Goal: Communication & Community: Answer question/provide support

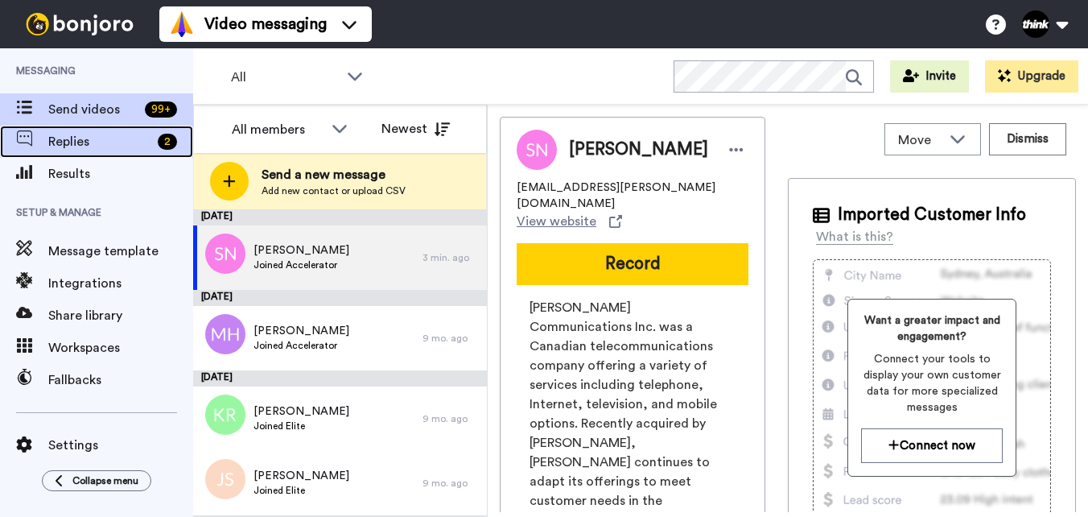
click at [72, 146] on span "Replies" at bounding box center [99, 141] width 103 height 19
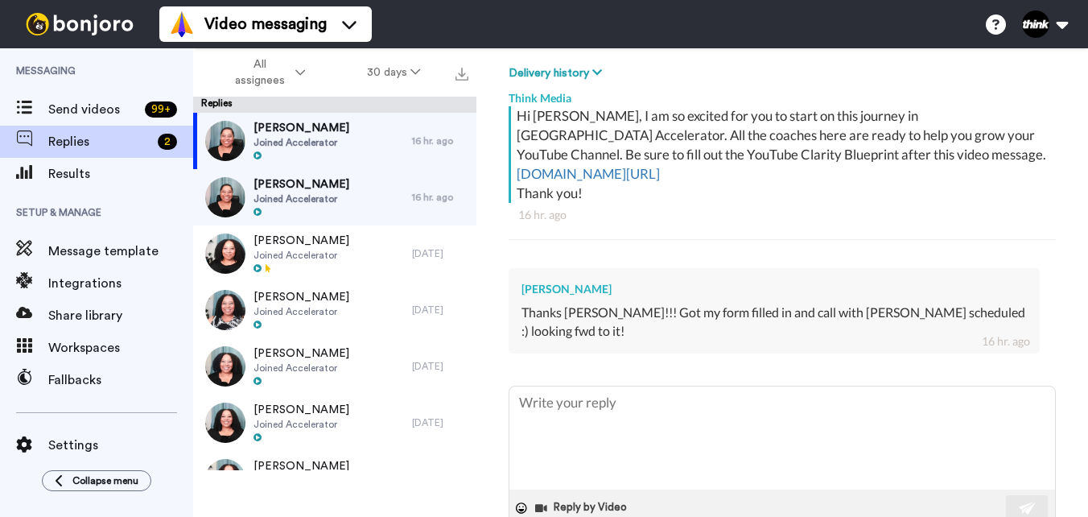
scroll to position [250, 0]
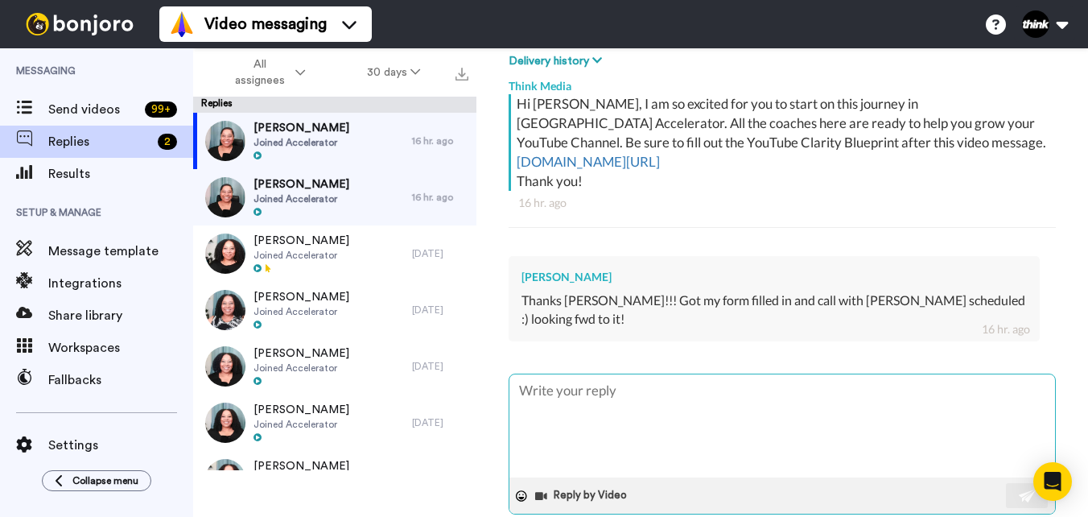
type textarea "x"
type textarea "E"
type textarea "x"
type textarea "Ex"
type textarea "x"
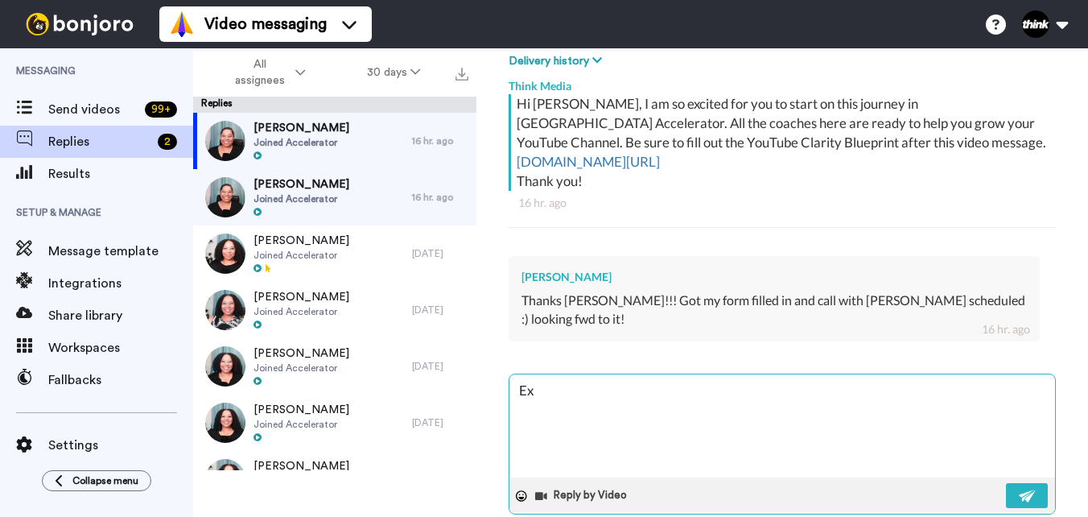
type textarea "Exc"
type textarea "x"
type textarea "Exce"
type textarea "x"
type textarea "Excel"
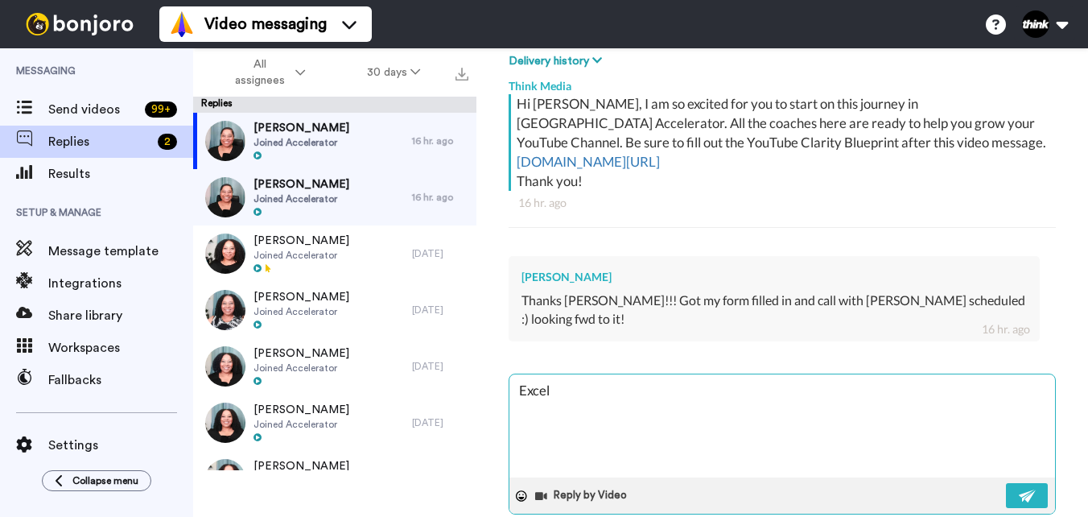
type textarea "x"
type textarea "Excell"
type textarea "x"
type textarea "Excelle"
type textarea "x"
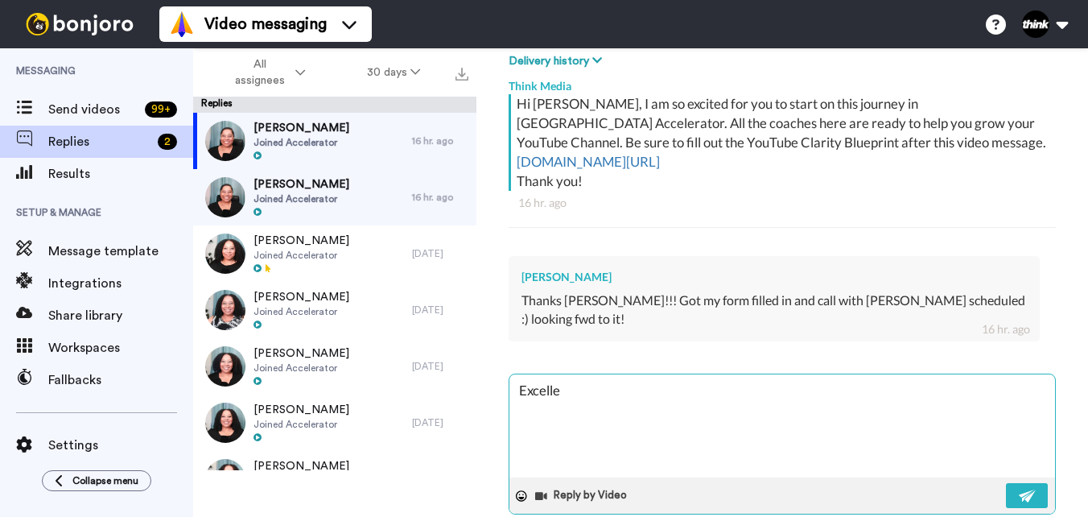
type textarea "Excellen"
type textarea "x"
type textarea "Excellent"
type textarea "x"
type textarea "Excellent!"
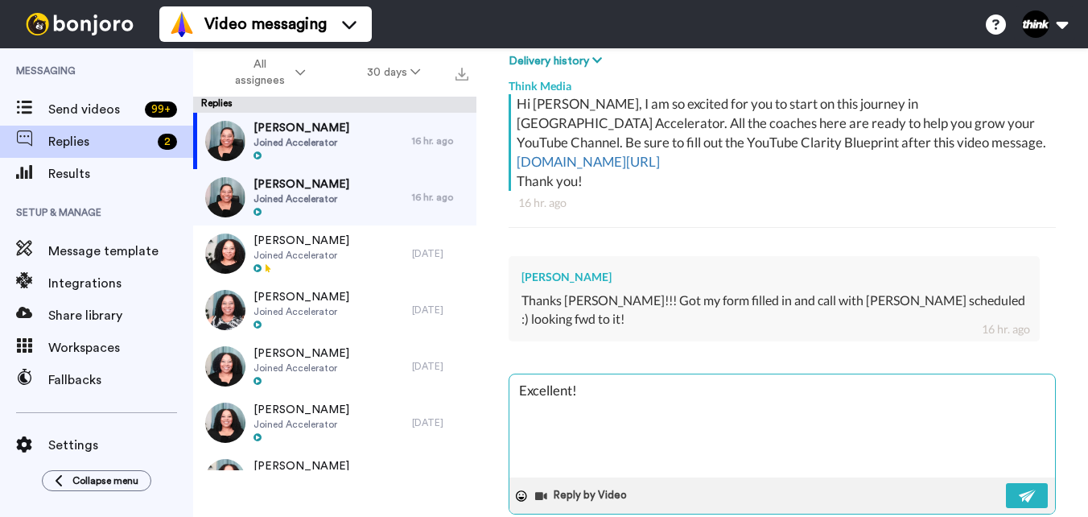
type textarea "x"
type textarea "Excellent!!"
type textarea "x"
type textarea "Excellent!!"
type textarea "x"
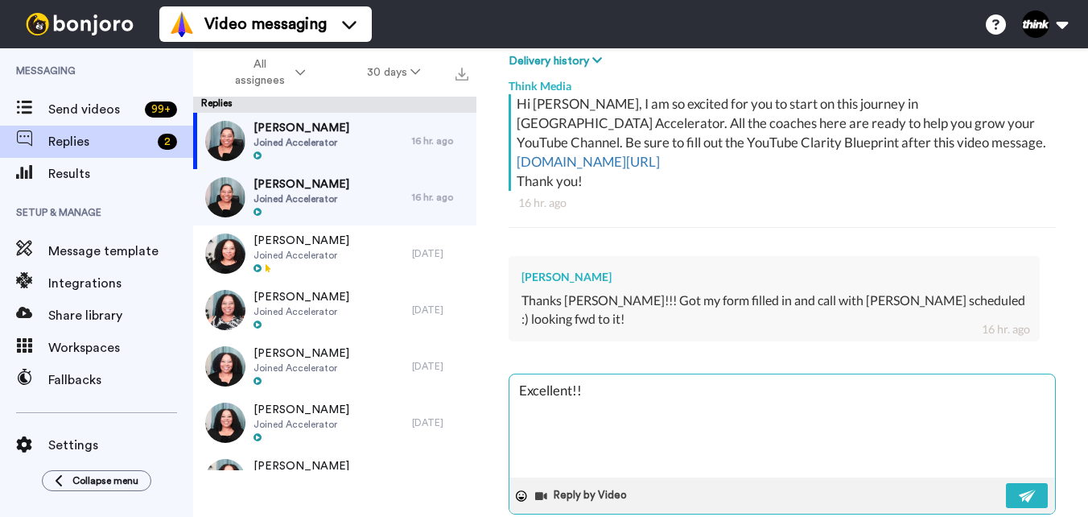
type textarea "Excellent!! L"
type textarea "x"
type textarea "Excellent!! Lo"
type textarea "x"
type textarea "Excellent!! Loo"
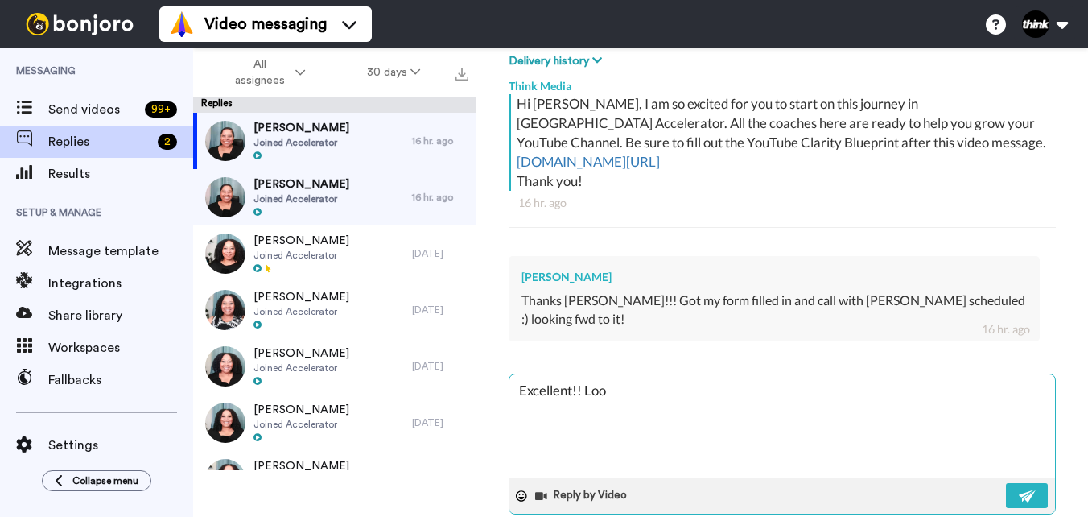
type textarea "x"
type textarea "Excellent!! Look"
type textarea "x"
type textarea "Excellent!! Looki"
type textarea "x"
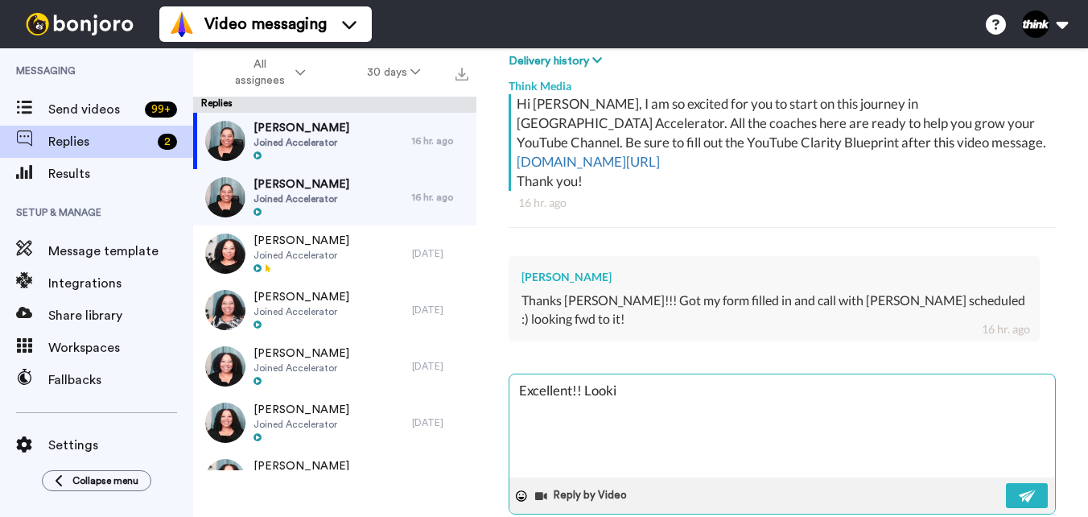
type textarea "Excellent!! Lookin"
type textarea "x"
type textarea "Excellent!! Looking"
type textarea "x"
type textarea "Excellent!! Looking"
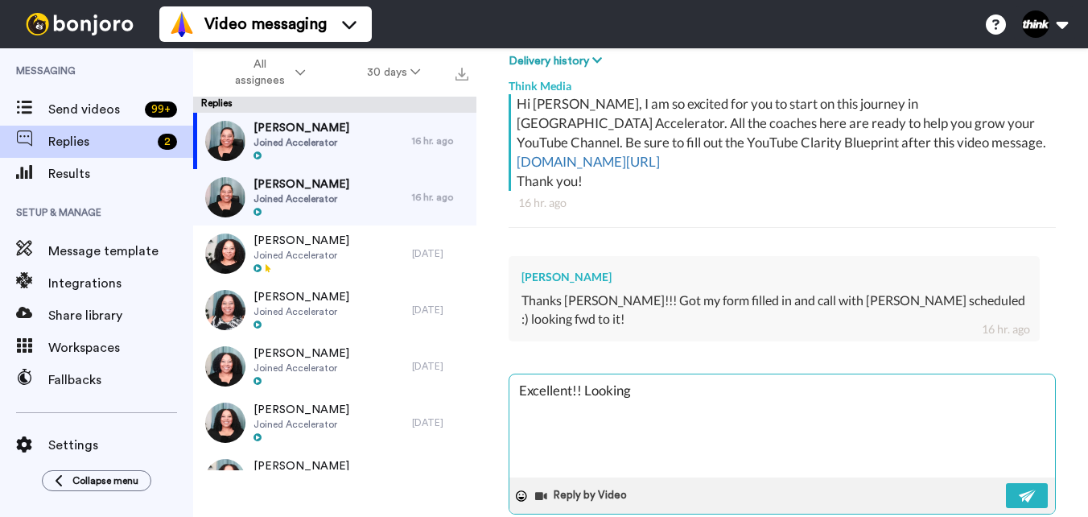
type textarea "x"
type textarea "Excellent!! Looking f"
type textarea "x"
type textarea "Excellent!! Looking fo"
type textarea "x"
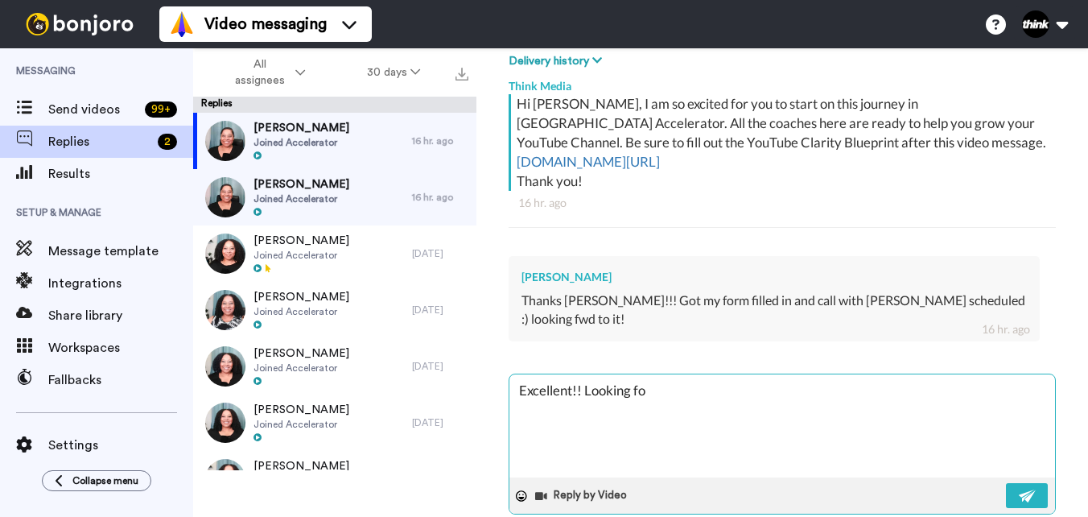
type textarea "Excellent!! Looking for"
type textarea "x"
type textarea "Excellent!! Looking forw"
type textarea "x"
type textarea "Excellent!! Looking forwa"
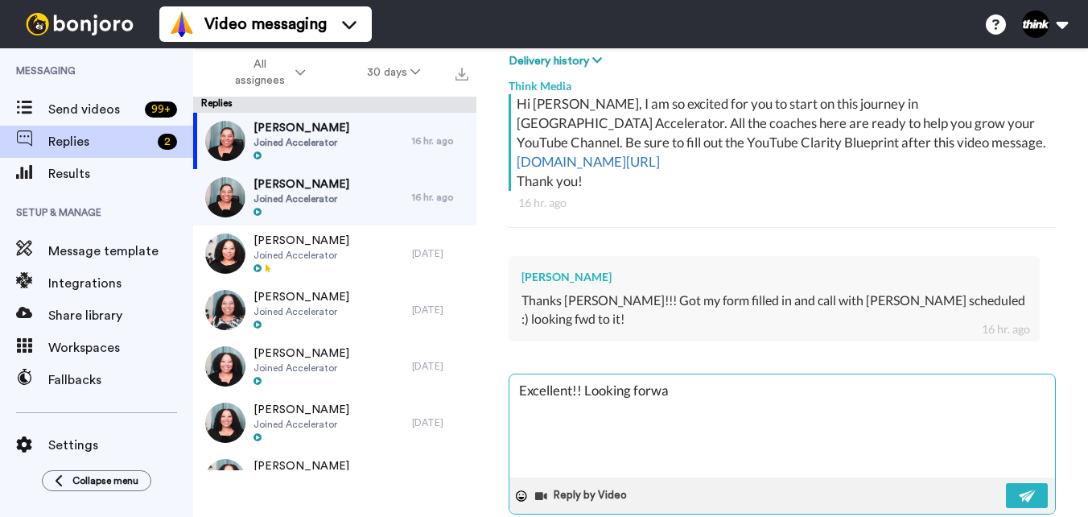
type textarea "x"
type textarea "Excellent!! Looking forwar"
type textarea "x"
type textarea "Excellent!! Looking forward"
type textarea "x"
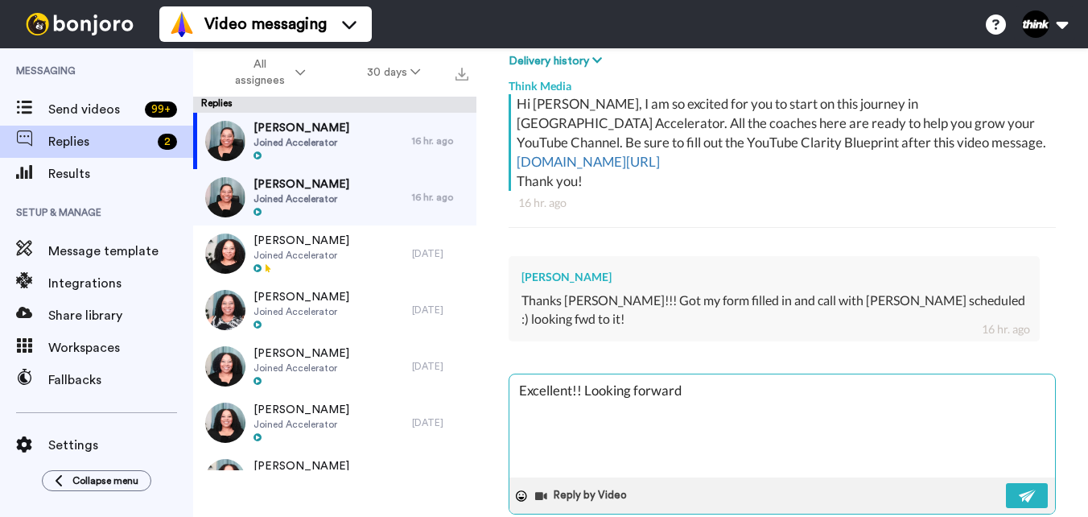
type textarea "Excellent!! Looking forward"
type textarea "x"
type textarea "Excellent!! Looking forward t"
type textarea "x"
type textarea "Excellent!! Looking forward to"
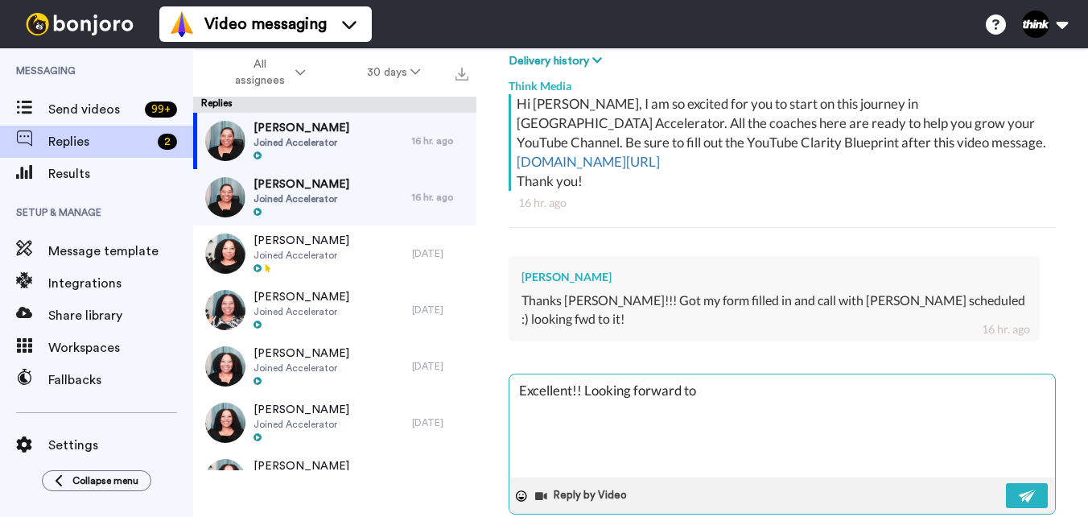
type textarea "x"
type textarea "Excellent!! Looking forward to"
type textarea "x"
type textarea "Excellent!! Looking forward to w"
type textarea "x"
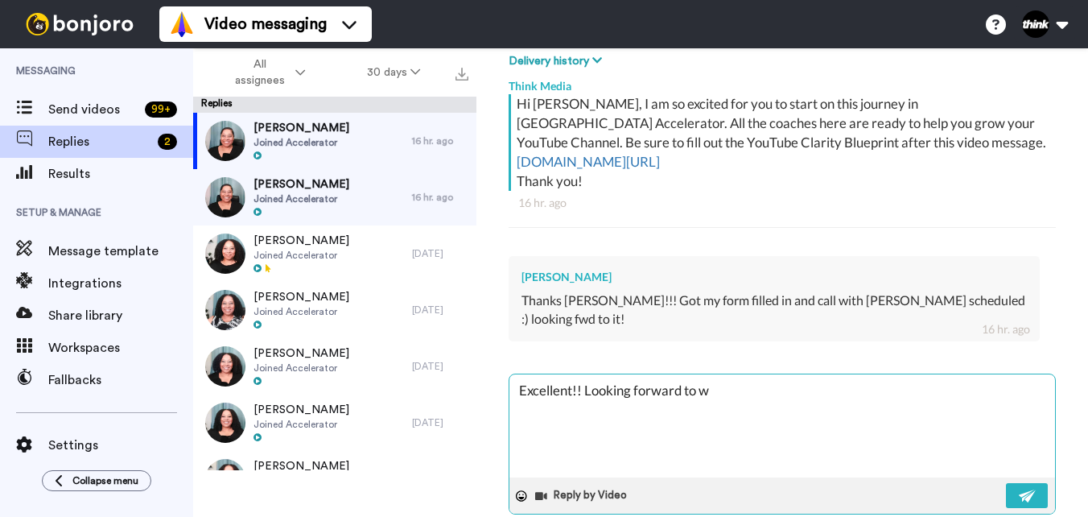
type textarea "Excellent!! Looking forward to wh"
type textarea "x"
type textarea "Excellent!! Looking forward to wha"
type textarea "x"
type textarea "Excellent!! Looking forward to what"
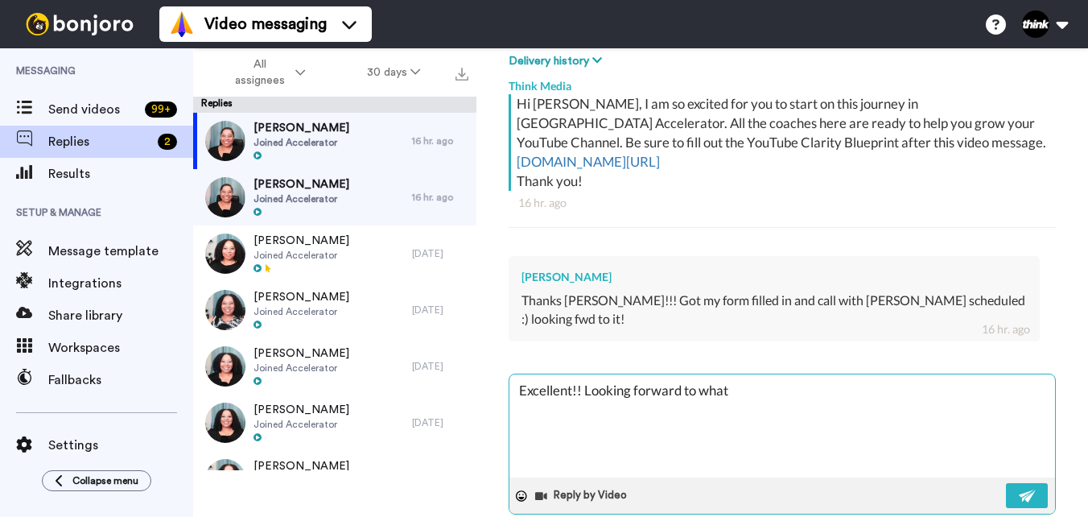
type textarea "x"
type textarea "Excellent!! Looking forward to what"
type textarea "x"
type textarea "Excellent!! Looking forward to what y"
type textarea "x"
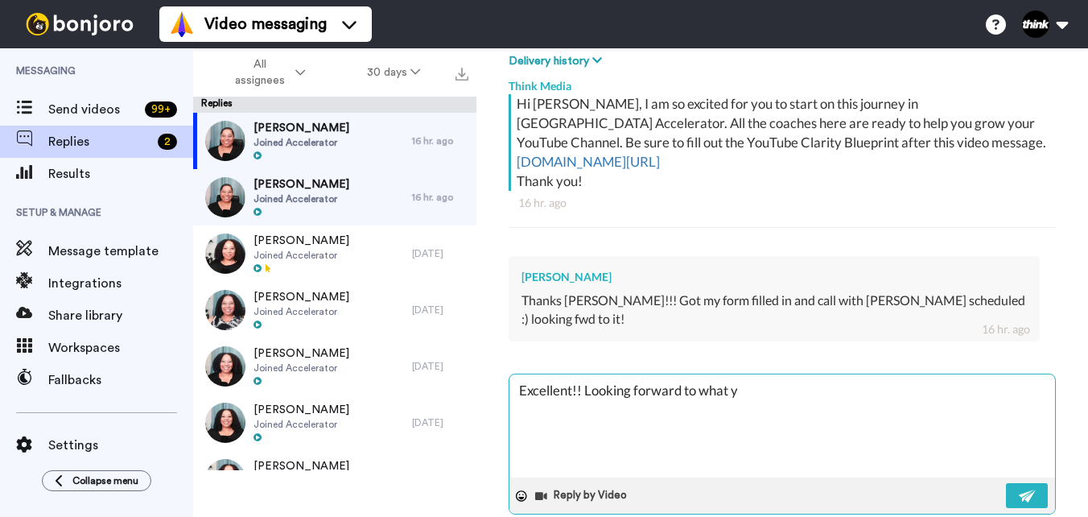
type textarea "Excellent!! Looking forward to what yo"
type textarea "x"
type textarea "Excellent!! Looking forward to what you"
type textarea "x"
type textarea "Excellent!! Looking forward to what you"
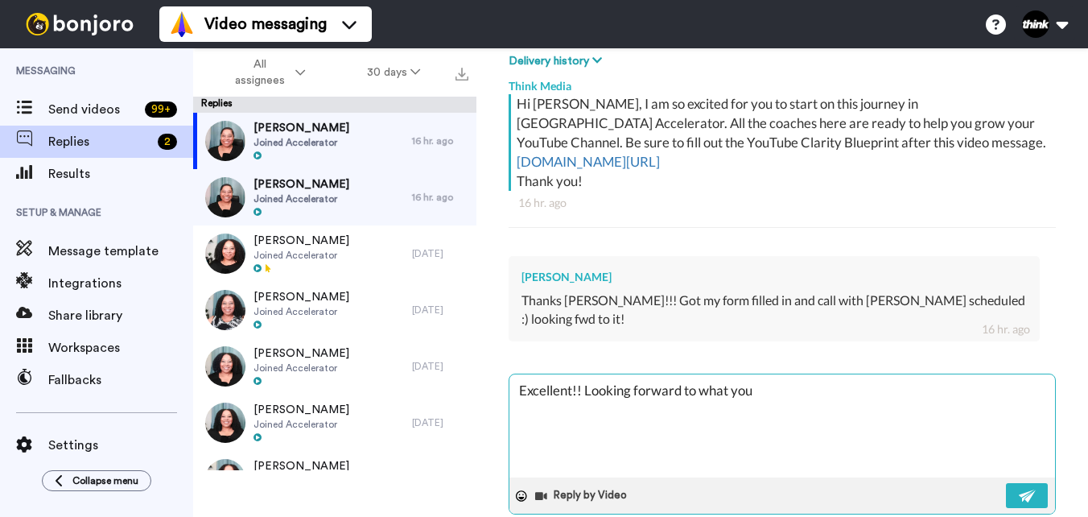
type textarea "x"
type textarea "Excellent!! Looking forward to what you w"
type textarea "x"
type textarea "Excellent!! Looking forward to what you wi"
type textarea "x"
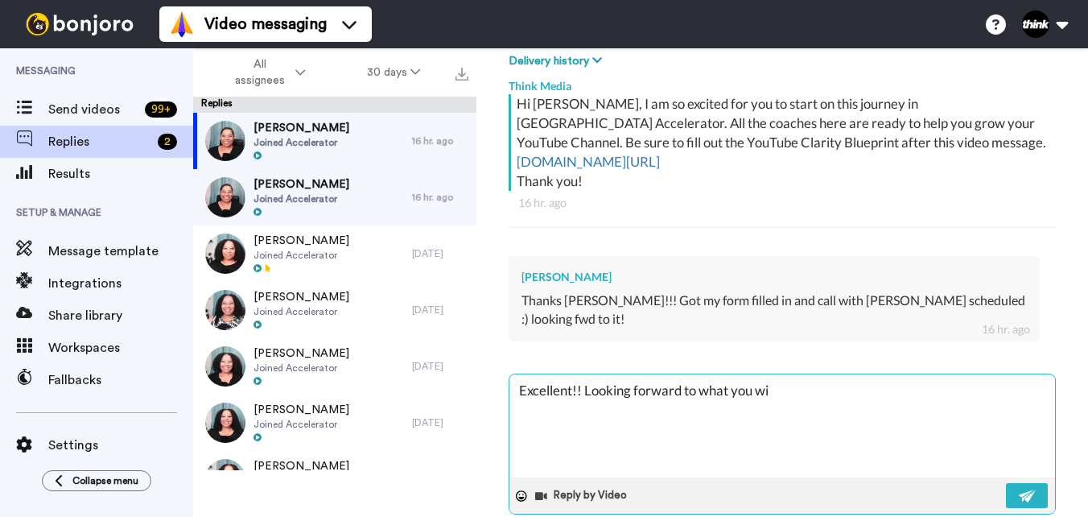
type textarea "Excellent!! Looking forward to what you wil"
type textarea "x"
type textarea "Excellent!! Looking forward to what you will"
type textarea "x"
type textarea "Excellent!! Looking forward to what you will"
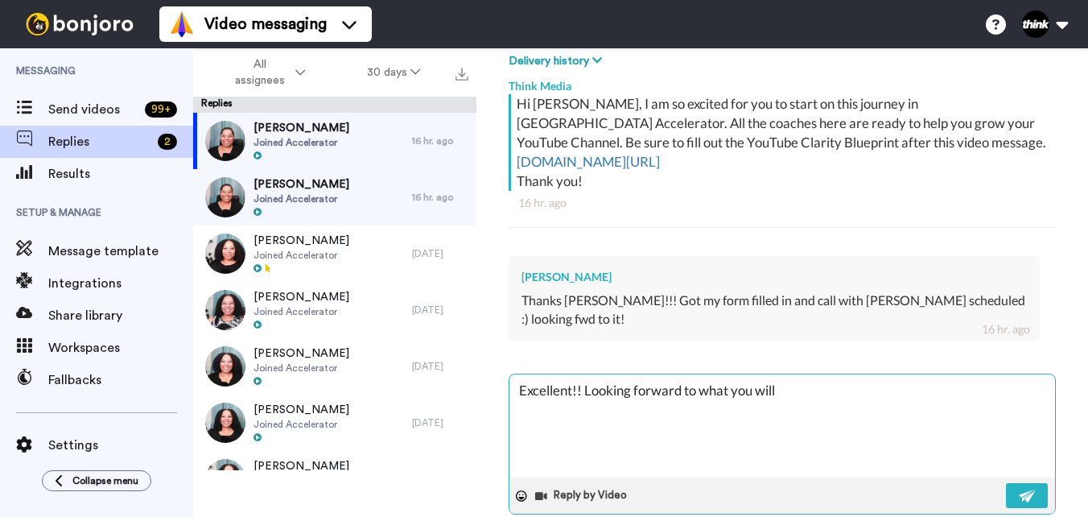
type textarea "x"
type textarea "Excellent!! Looking forward to what you will b"
type textarea "x"
type textarea "Excellent!! Looking forward to what you will be"
type textarea "x"
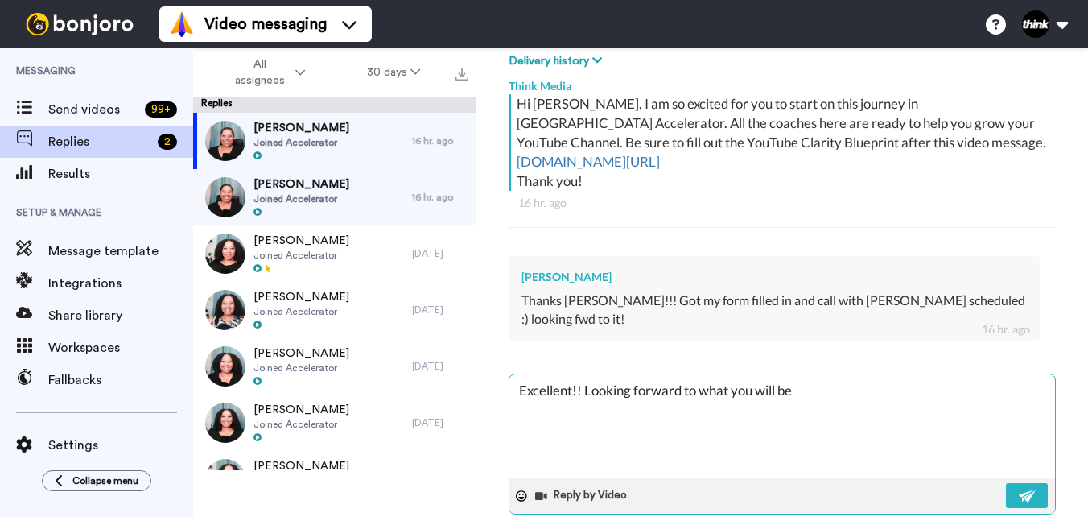
type textarea "Excellent!! Looking forward to what you will be"
type textarea "x"
type textarea "Excellent!! Looking forward to what you will be p"
type textarea "x"
type textarea "Excellent!! Looking forward to what you will be pr"
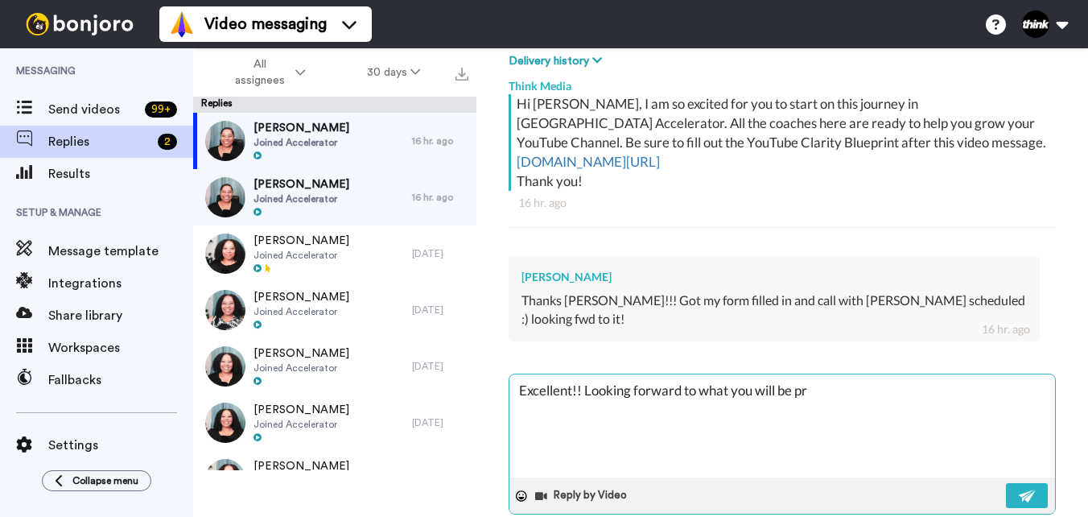
type textarea "x"
type textarea "Excellent!! Looking forward to what you will be pro"
type textarea "x"
type textarea "Excellent!! Looking forward to what you will be prod"
type textarea "x"
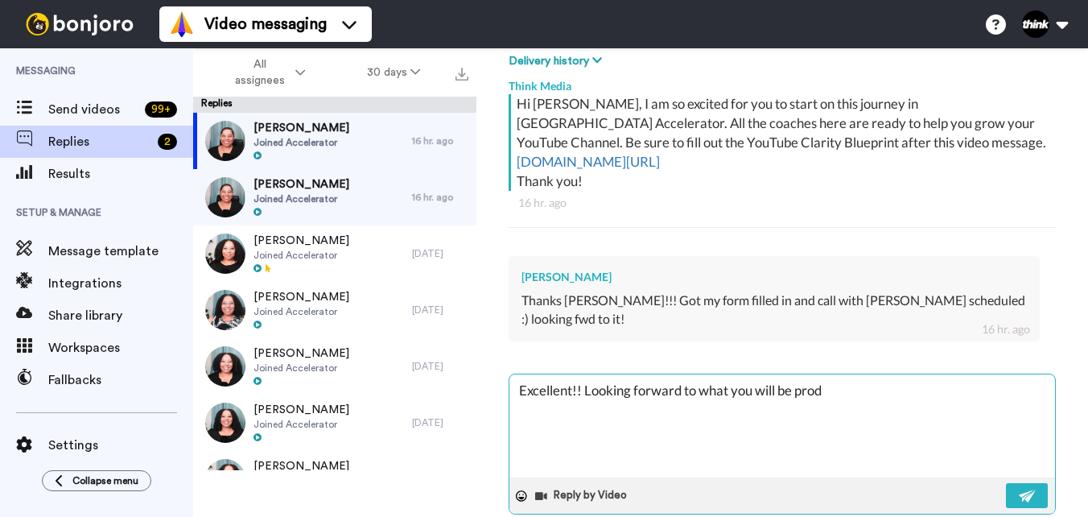
type textarea "Excellent!! Looking forward to what you will be produ"
type textarea "x"
type textarea "Excellent!! Looking forward to what you will be produc"
type textarea "x"
type textarea "Excellent!! Looking forward to what you will be produci"
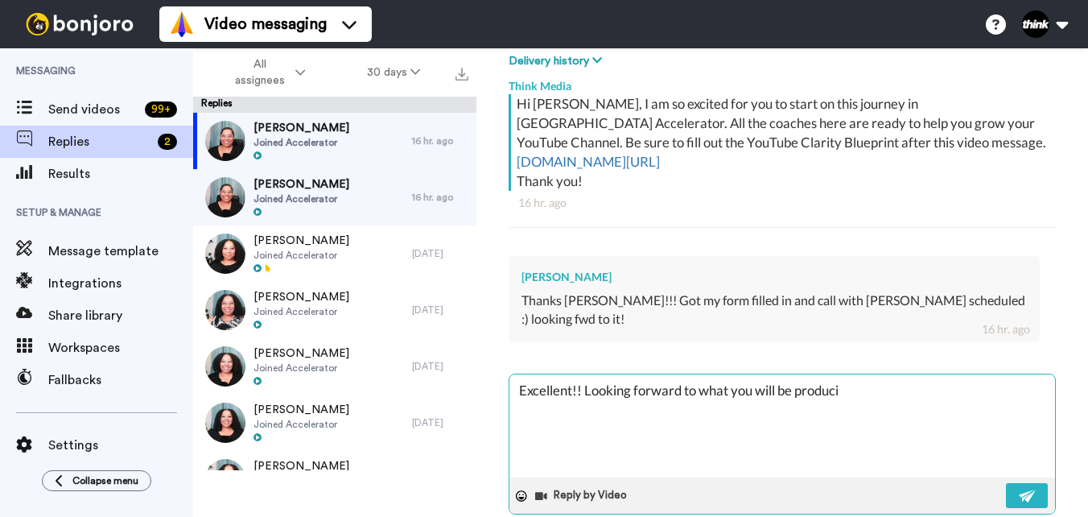
type textarea "x"
type textarea "Excellent!! Looking forward to what you will be producin"
type textarea "x"
type textarea "Excellent!! Looking forward to what you will be producing"
type textarea "x"
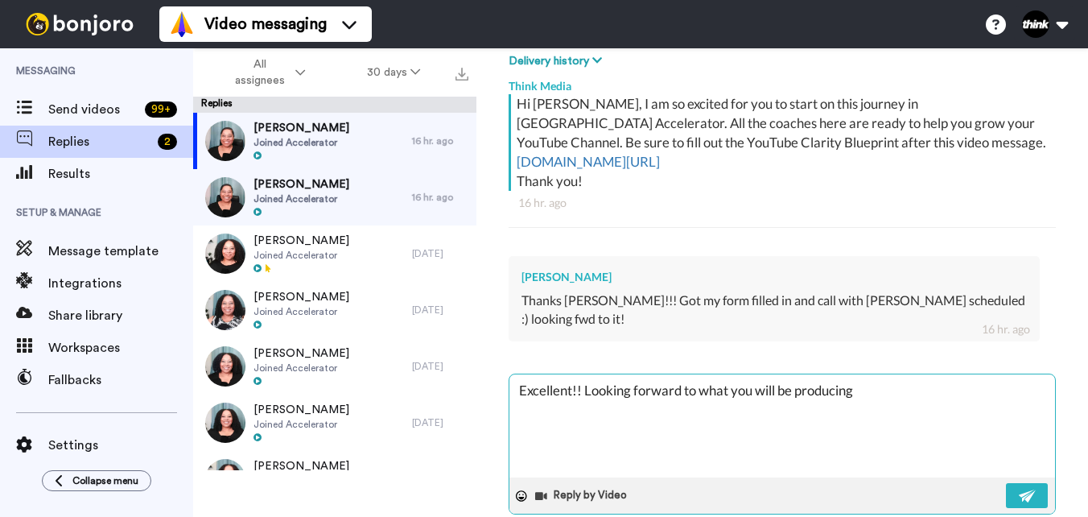
type textarea "Excellent!! Looking forward to what you will be producing"
type textarea "x"
type textarea "Excellent!! Looking forward to what you will be producing i"
type textarea "x"
type textarea "Excellent!! Looking forward to what you will be producing in"
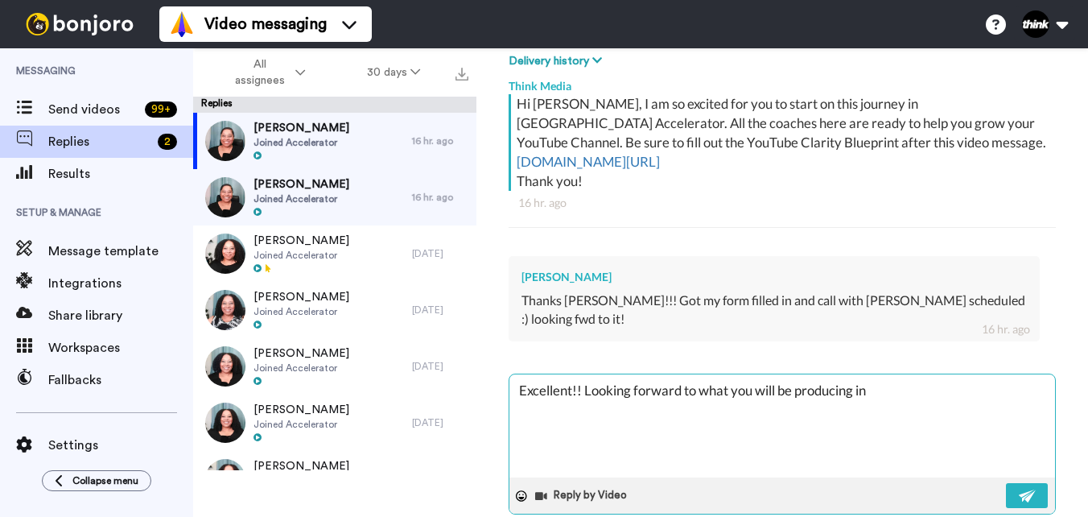
type textarea "x"
type textarea "Excellent!! Looking forward to what you will be producing in"
type textarea "x"
type textarea "Excellent!! Looking forward to what you will be producing in o"
type textarea "x"
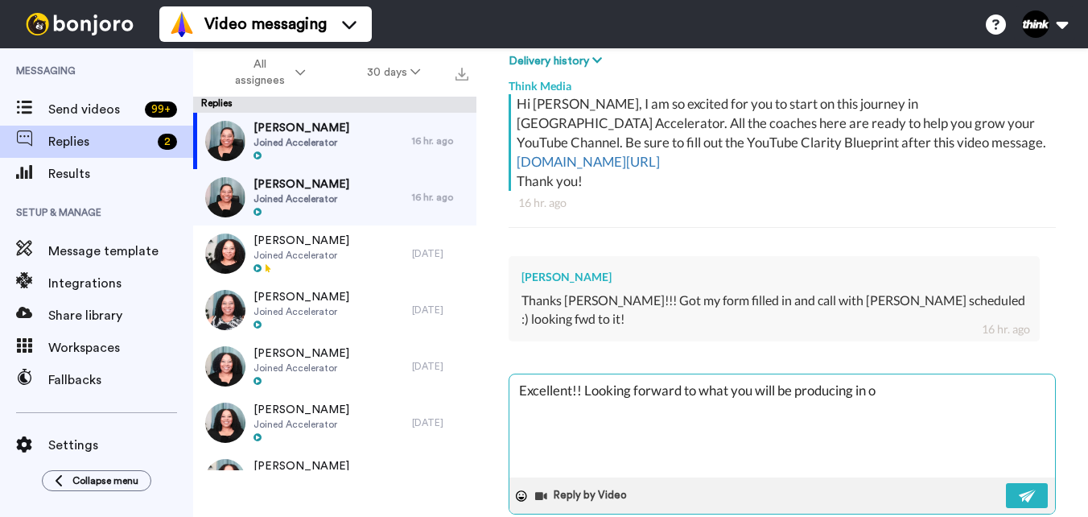
type textarea "Excellent!! Looking forward to what you will be producing in ou"
type textarea "x"
type textarea "Excellent!! Looking forward to what you will be producing in our"
type textarea "x"
type textarea "Excellent!! Looking forward to what you will be producing in our"
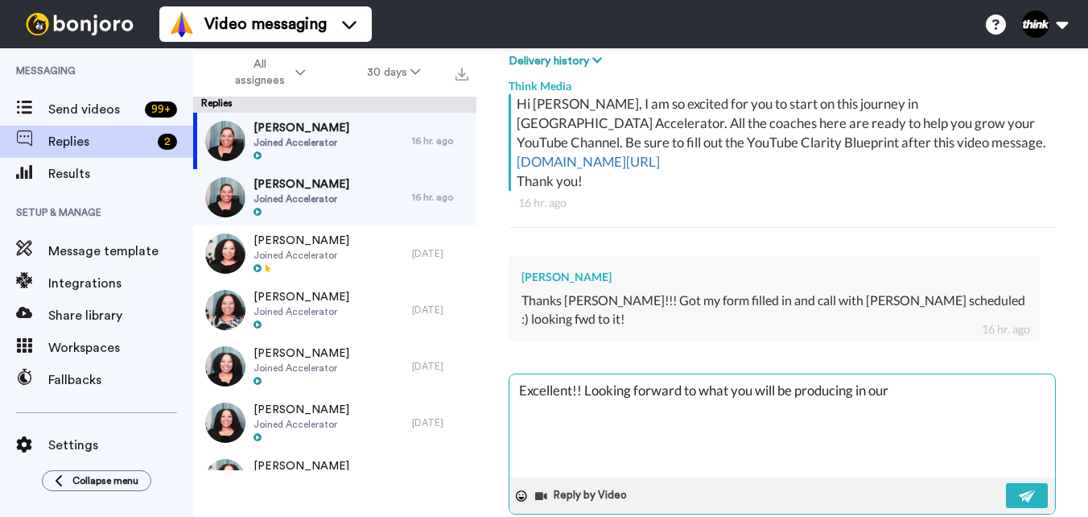
type textarea "x"
type textarea "Excellent!! Looking forward to what you will be producing in our A"
type textarea "x"
type textarea "Excellent!! Looking forward to what you will be producing in our Ac"
type textarea "x"
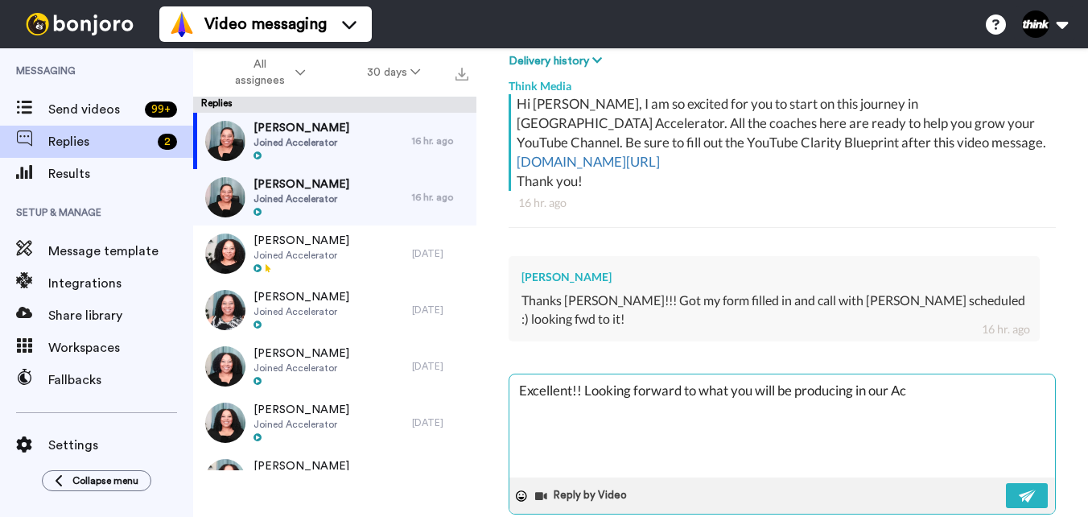
type textarea "Excellent!! Looking forward to what you will be producing in our Acc"
type textarea "x"
type textarea "Excellent!! Looking forward to what you will be producing in our Acce"
type textarea "x"
type textarea "Excellent!! Looking forward to what you will be producing in our Accel"
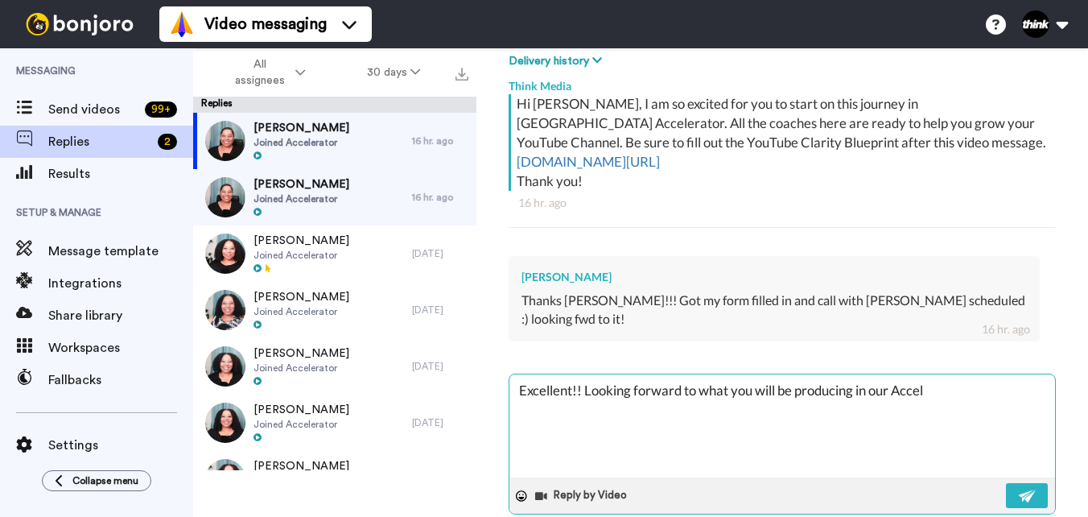
type textarea "x"
type textarea "Excellent!! Looking forward to what you will be producing in our Accele"
type textarea "x"
type textarea "Excellent!! Looking forward to what you will be producing in our Acceler"
type textarea "x"
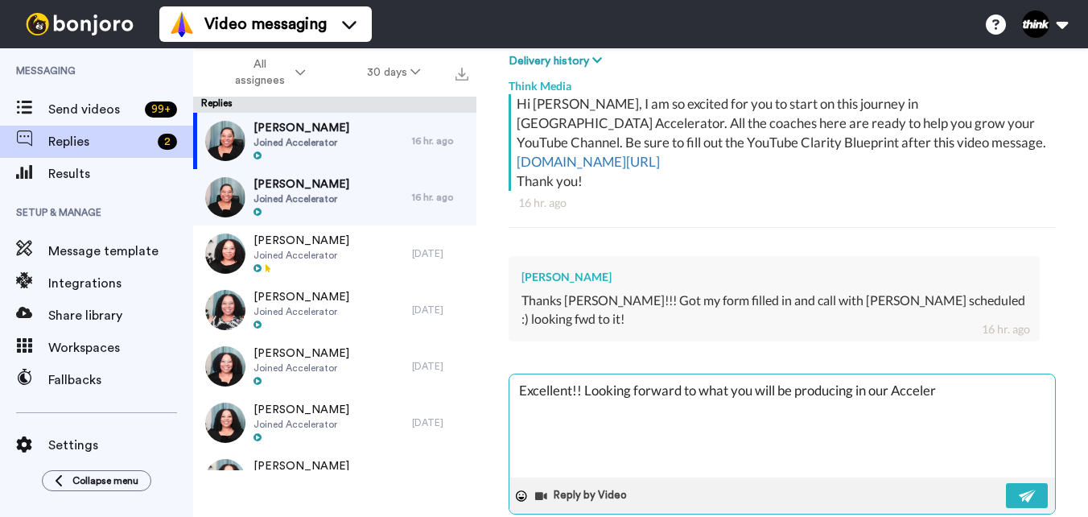
type textarea "Excellent!! Looking forward to what you will be producing in our Accelera"
type textarea "x"
type textarea "Excellent!! Looking forward to what you will be producing in our Accelerat"
type textarea "x"
type textarea "Excellent!! Looking forward to what you will be producing in our Accelerato"
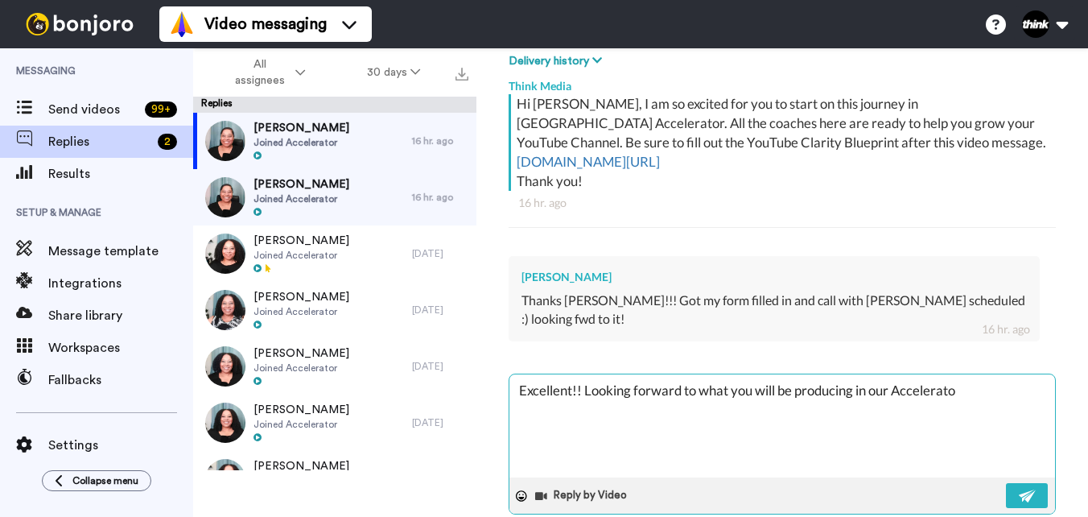
type textarea "x"
type textarea "Excellent!! Looking forward to what you will be producing in our Accelerator"
type textarea "x"
type textarea "Excellent!! Looking forward to what you will be producing in our Accelerator"
type textarea "x"
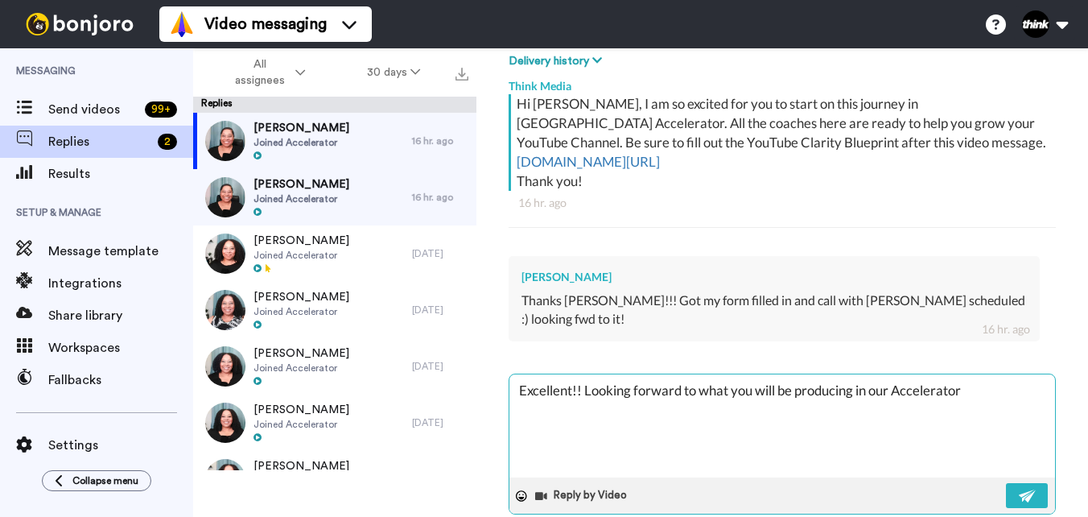
type textarea "Excellent!! Looking forward to what you will be producing in our Accelerator p"
type textarea "x"
type textarea "Excellent!! Looking forward to what you will be producing in our Accelerator pr"
type textarea "x"
type textarea "Excellent!! Looking forward to what you will be producing in our Accelerator pro"
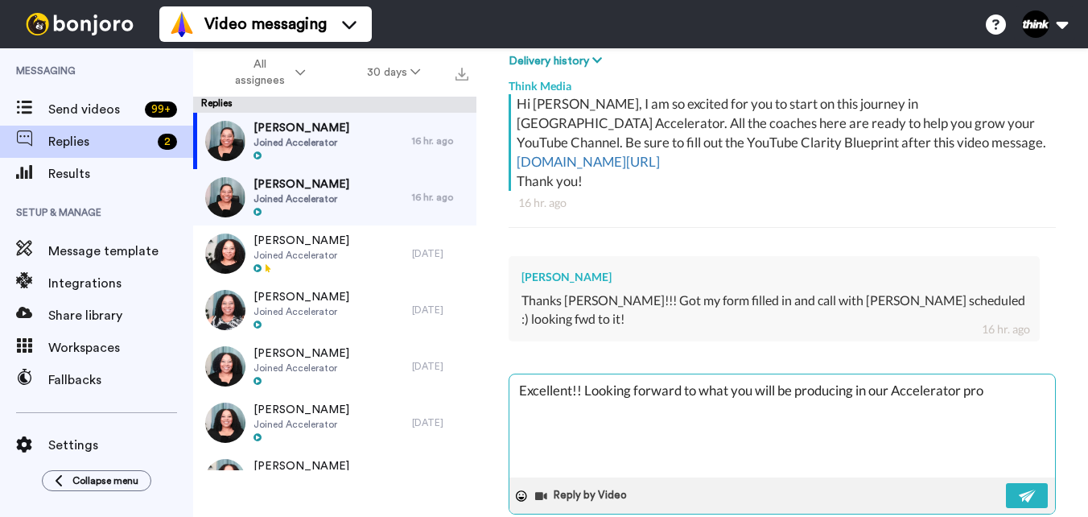
type textarea "x"
type textarea "Excellent!! Looking forward to what you will be producing in our Accelerator pr…"
type textarea "x"
type textarea "Excellent!! Looking forward to what you will be producing in our Accelerator pr…"
type textarea "x"
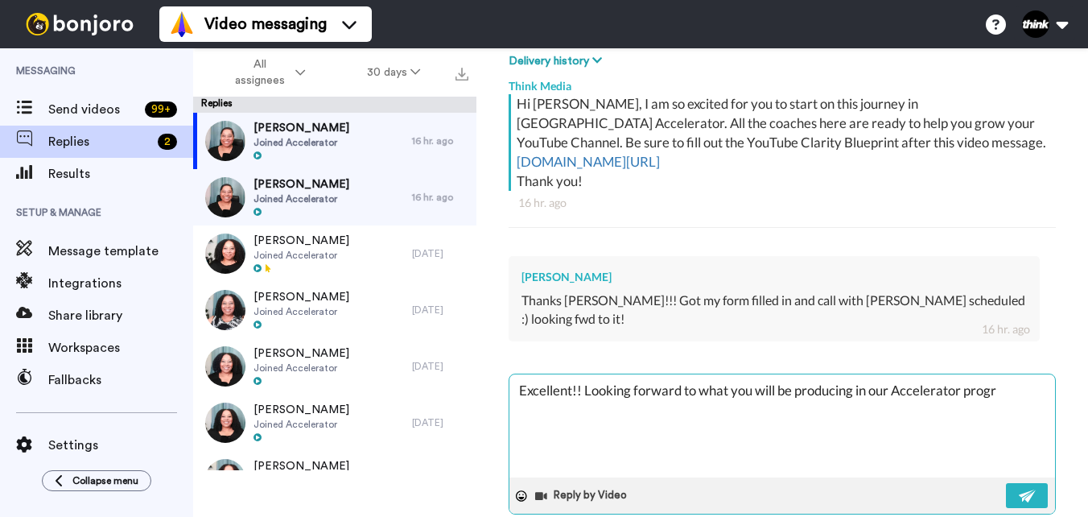
type textarea "Excellent!! Looking forward to what you will be producing in our Accelerator pr…"
type textarea "x"
type textarea "Excellent!! Looking forward to what you will be producing in our Accelerator pr…"
type textarea "x"
type textarea "Excellent!! Looking forward to what you will be producing in our Accelerator pr…"
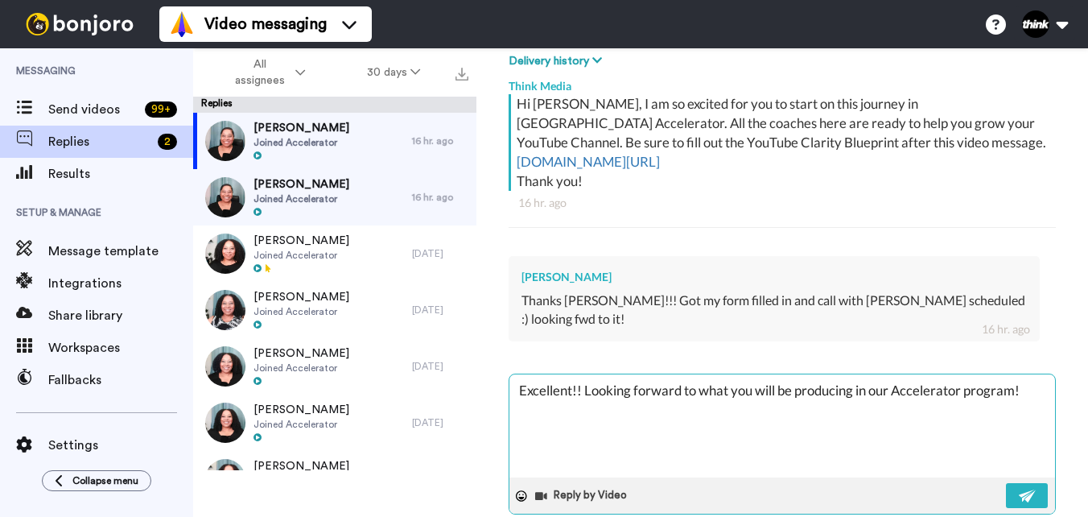
type textarea "x"
type textarea "Excellent!! Looking forward to what you will be producing in our Accelerator pr…"
type textarea "x"
type textarea "Excellent!! Looking forward to what you will be producing in our Accelerator pr…"
type textarea "x"
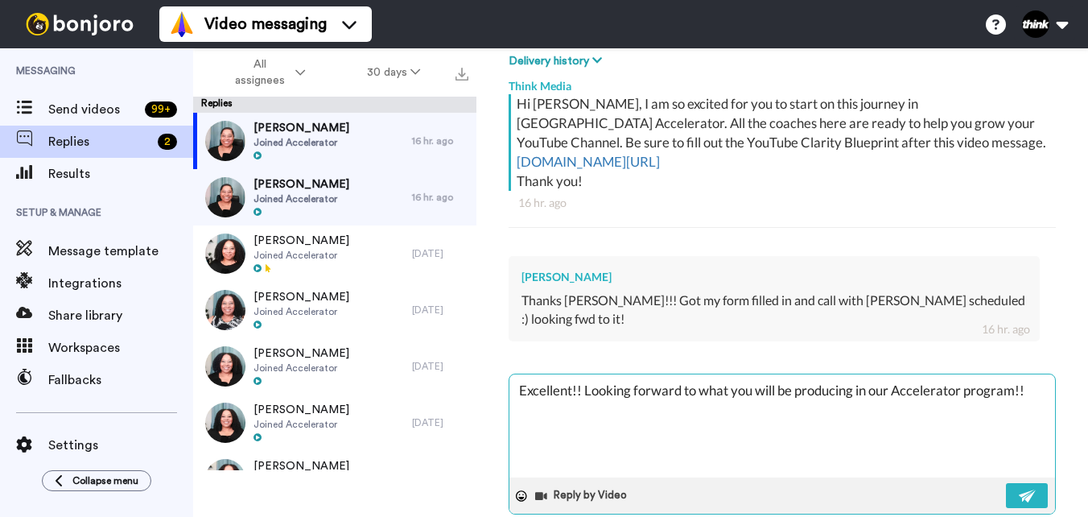
type textarea "Excellent!! Looking forward to what you will be producing in our Accelerator pr…"
type textarea "x"
type textarea "Excellent!! Looking forward to what you will be producing in our Accelerator pr…"
type textarea "x"
type textarea "Excellent!! Looking forward to what you will be producing in our Accelerator pr…"
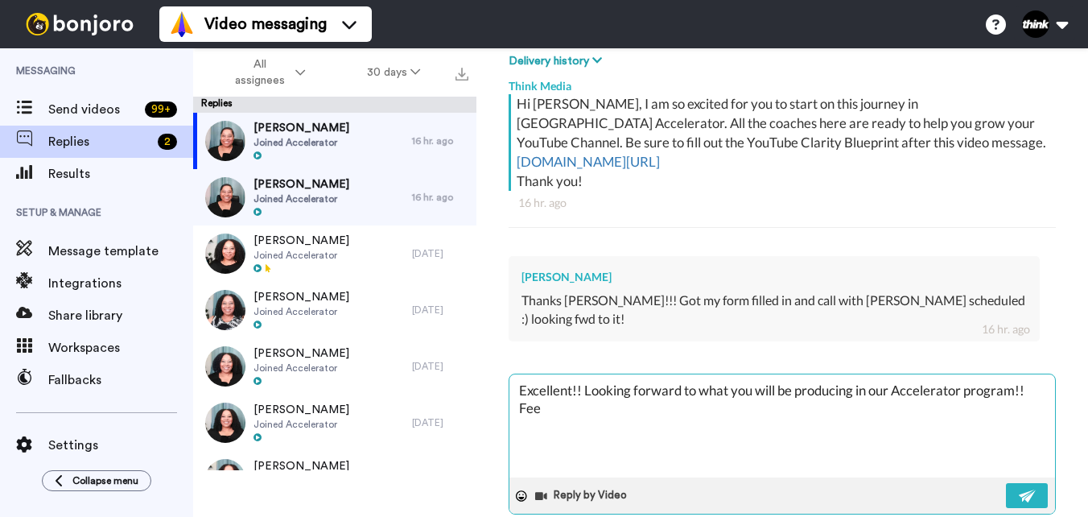
type textarea "x"
type textarea "Excellent!! Looking forward to what you will be producing in our Accelerator pr…"
type textarea "x"
type textarea "Excellent!! Looking forward to what you will be producing in our Accelerator pr…"
type textarea "x"
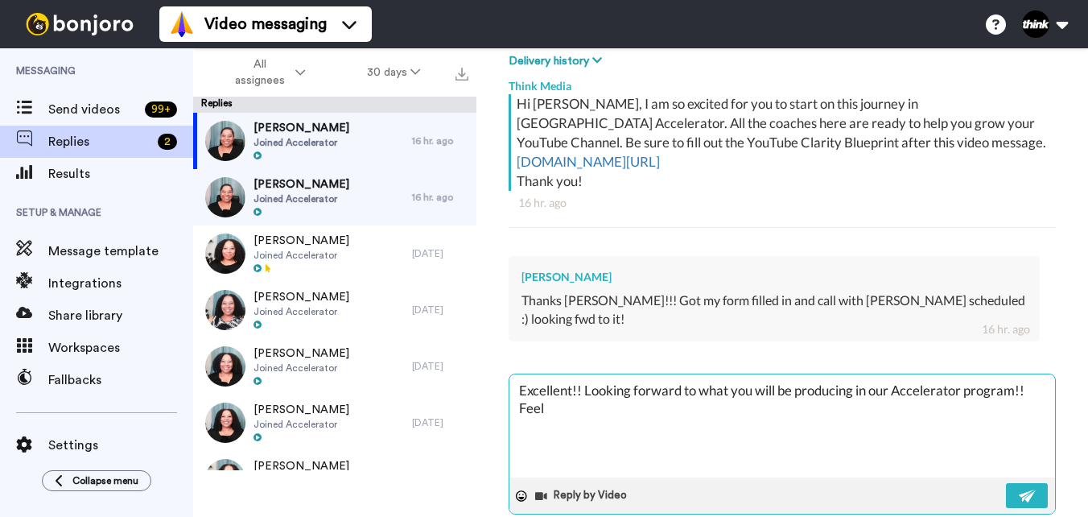
type textarea "Excellent!! Looking forward to what you will be producing in our Accelerator pr…"
type textarea "x"
type textarea "Excellent!! Looking forward to what you will be producing in our Accelerator pr…"
type textarea "x"
type textarea "Excellent!! Looking forward to what you will be producing in our Accelerator pr…"
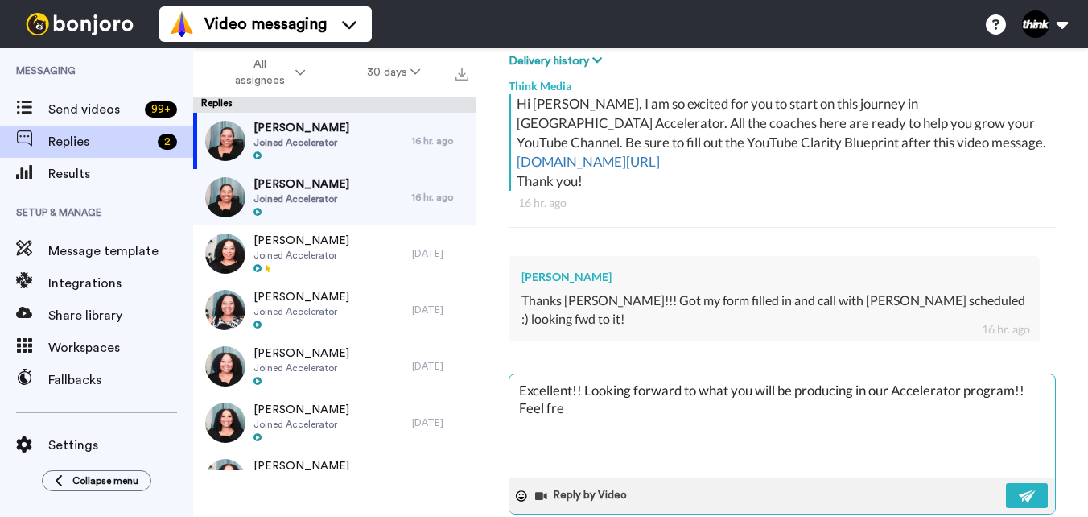
type textarea "x"
type textarea "Excellent!! Looking forward to what you will be producing in our Accelerator pr…"
type textarea "x"
type textarea "Excellent!! Looking forward to what you will be producing in our Accelerator pr…"
type textarea "x"
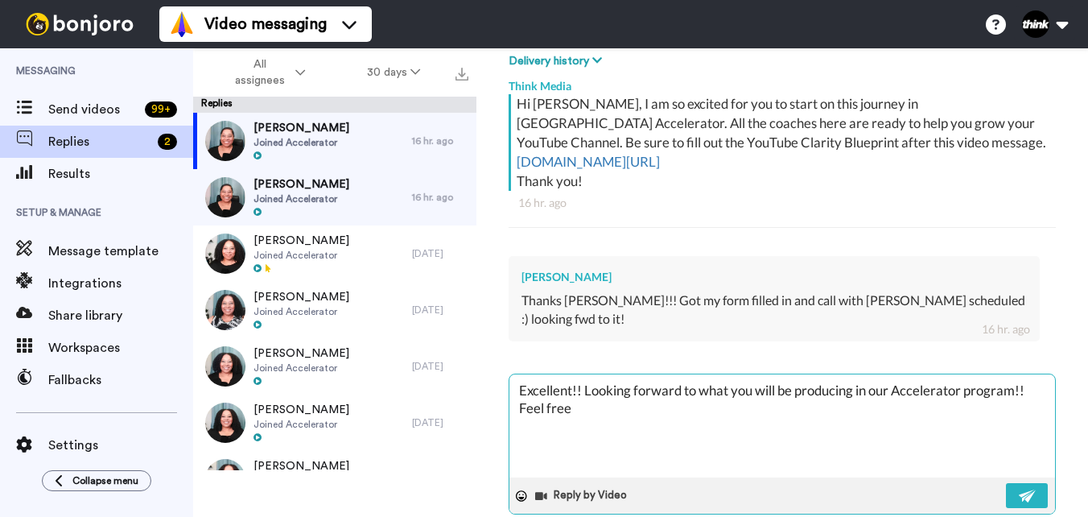
type textarea "Excellent!! Looking forward to what you will be producing in our Accelerator pr…"
type textarea "x"
type textarea "Excellent!! Looking forward to what you will be producing in our Accelerator pr…"
type textarea "x"
type textarea "Excellent!! Looking forward to what you will be producing in our Accelerator pr…"
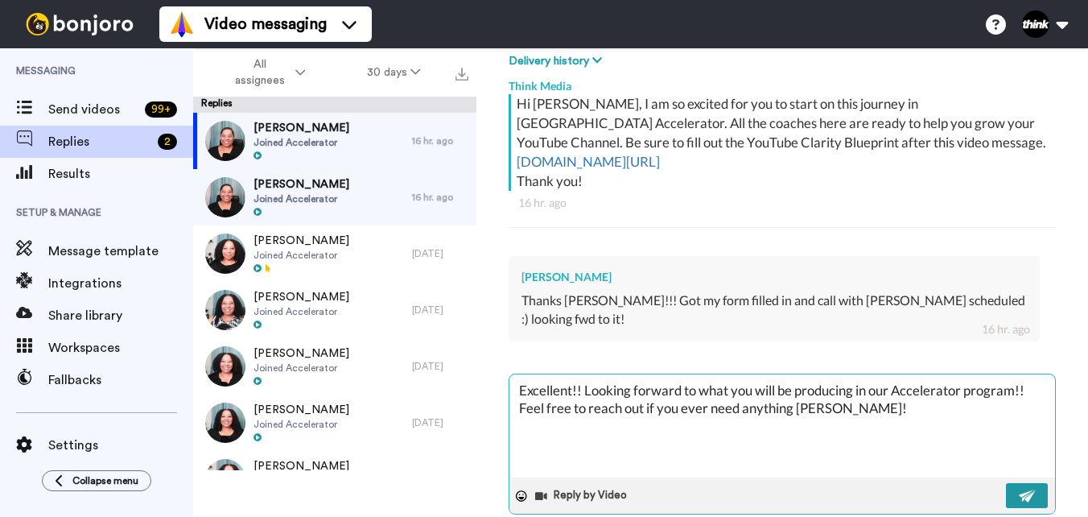
click at [1026, 483] on button at bounding box center [1027, 495] width 42 height 25
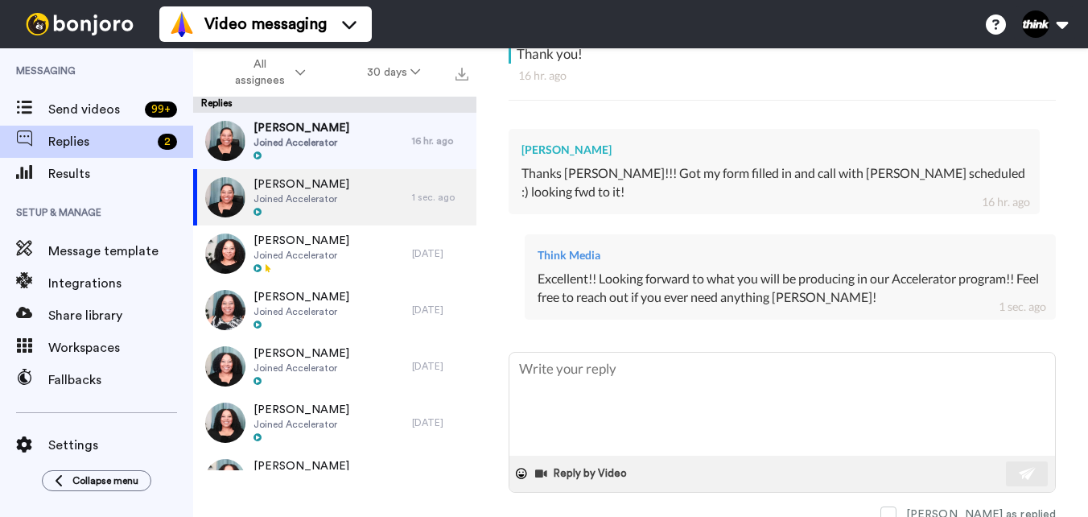
scroll to position [411, 0]
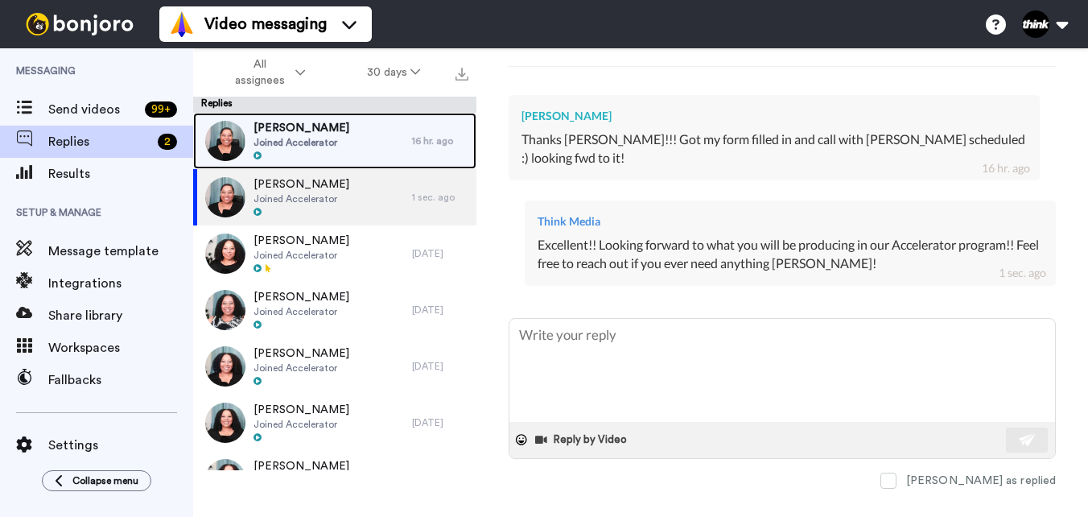
click at [363, 133] on div "Matthew Dawson Joined Accelerator" at bounding box center [302, 141] width 219 height 56
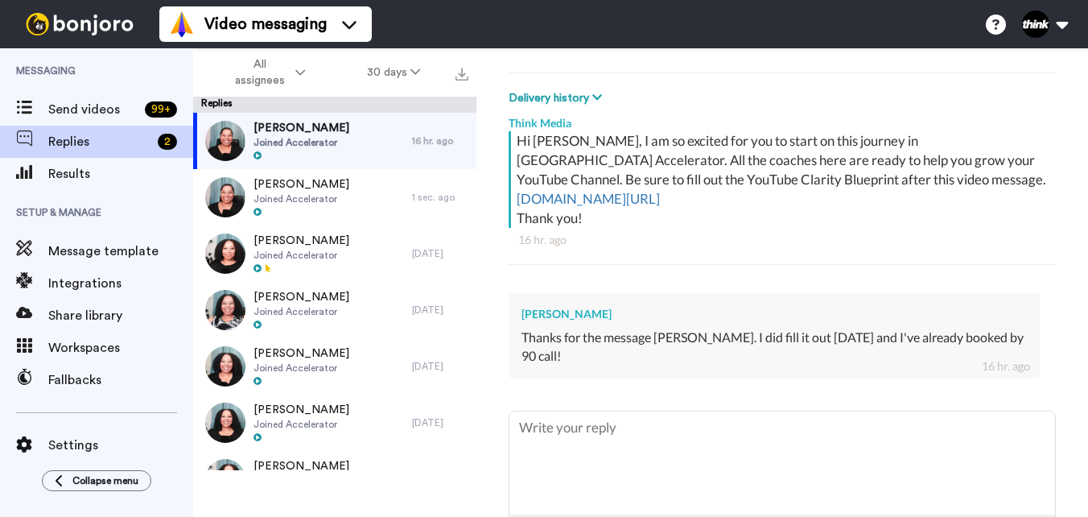
scroll to position [316, 0]
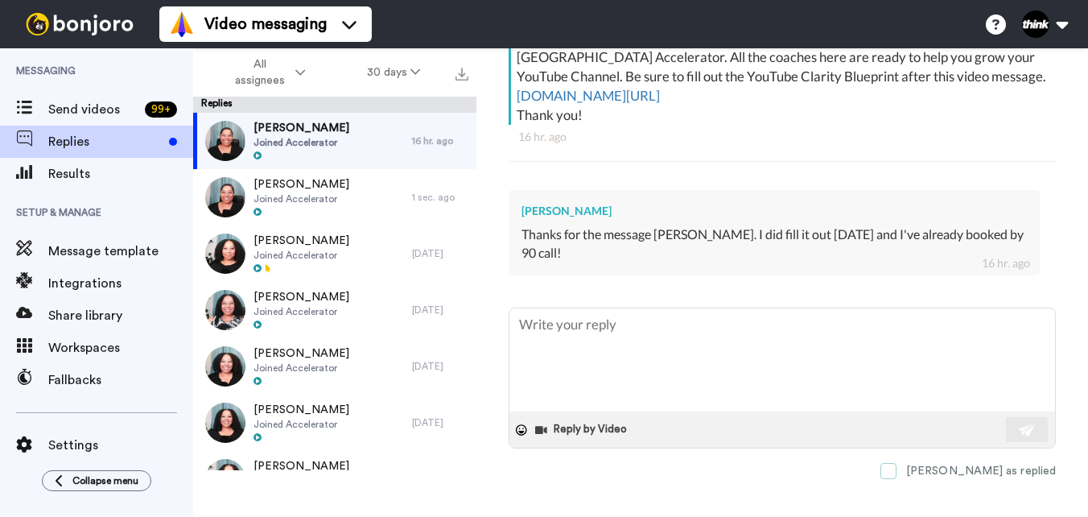
click at [897, 463] on span at bounding box center [889, 471] width 16 height 16
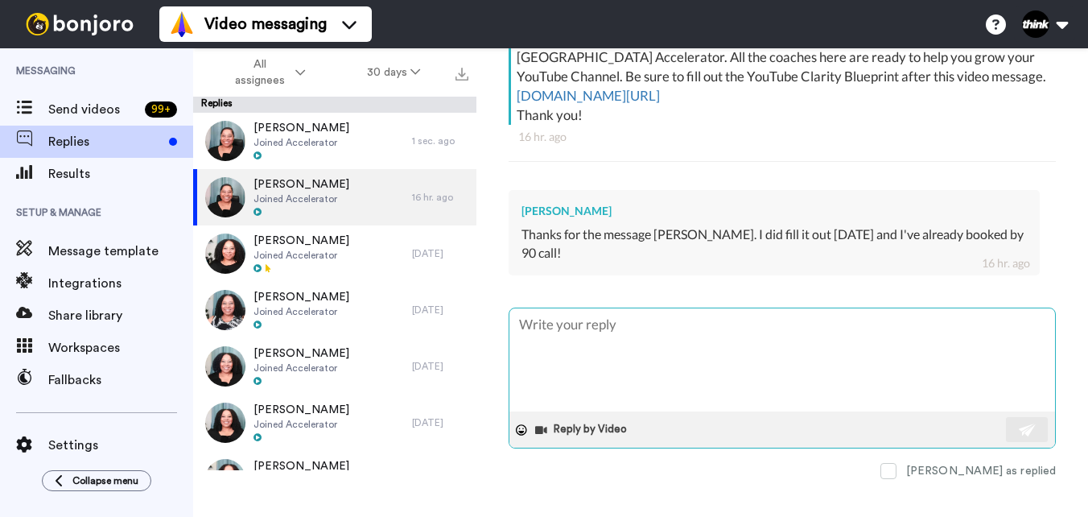
click at [630, 320] on textarea at bounding box center [783, 359] width 546 height 103
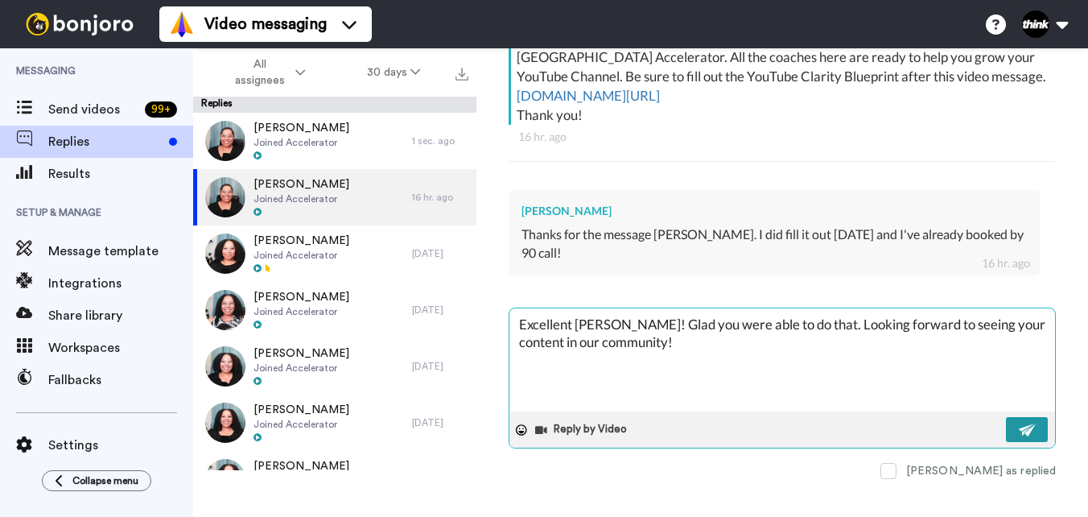
click at [1019, 423] on img at bounding box center [1028, 429] width 18 height 13
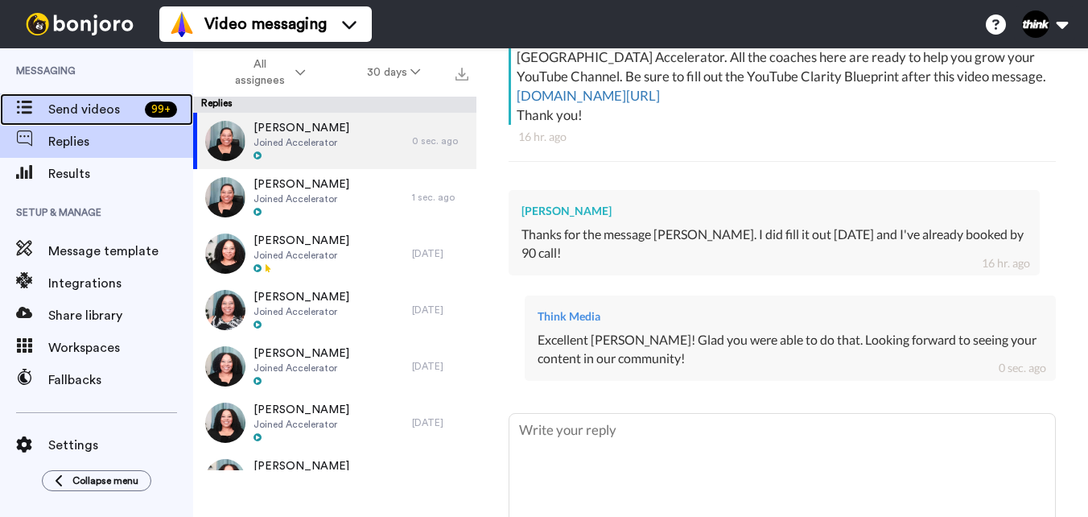
click at [112, 109] on span "Send videos" at bounding box center [93, 109] width 90 height 19
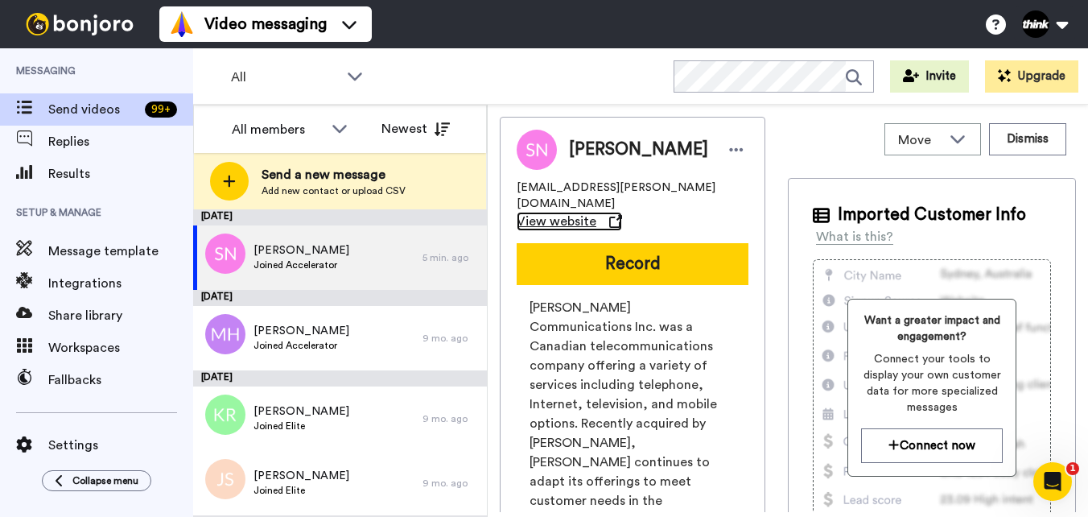
click at [597, 212] on span "View website" at bounding box center [557, 221] width 80 height 19
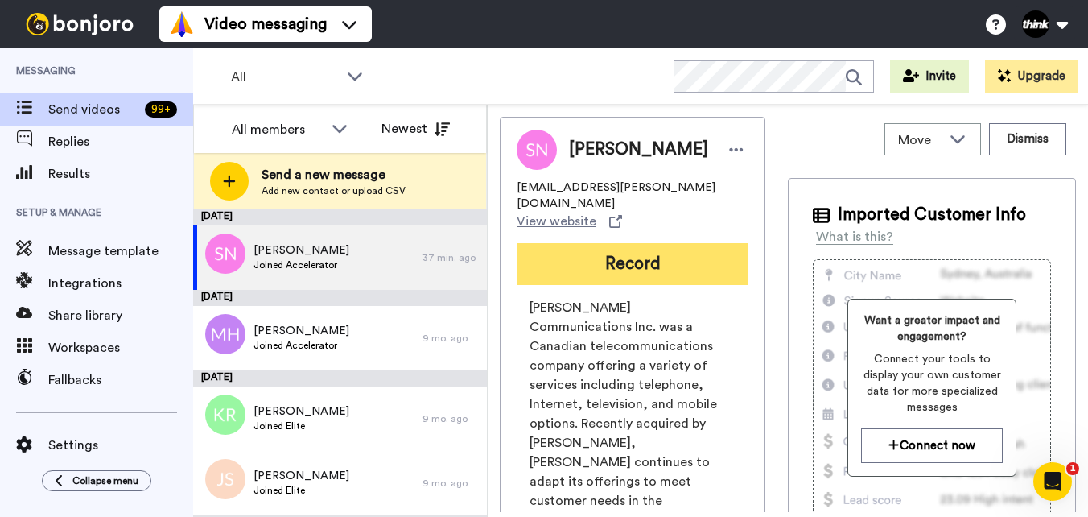
click at [635, 243] on button "Record" at bounding box center [633, 264] width 232 height 42
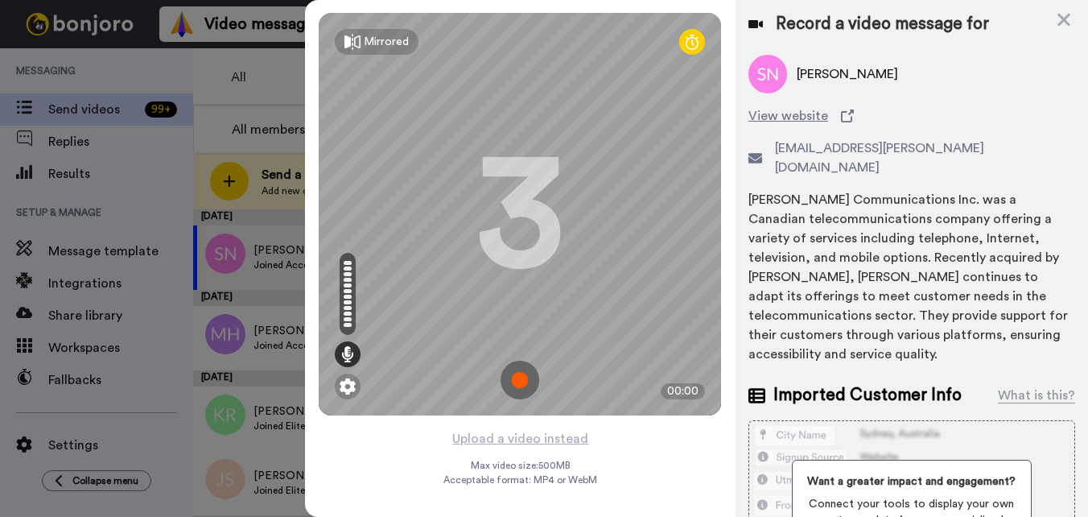
click at [522, 382] on img at bounding box center [520, 380] width 39 height 39
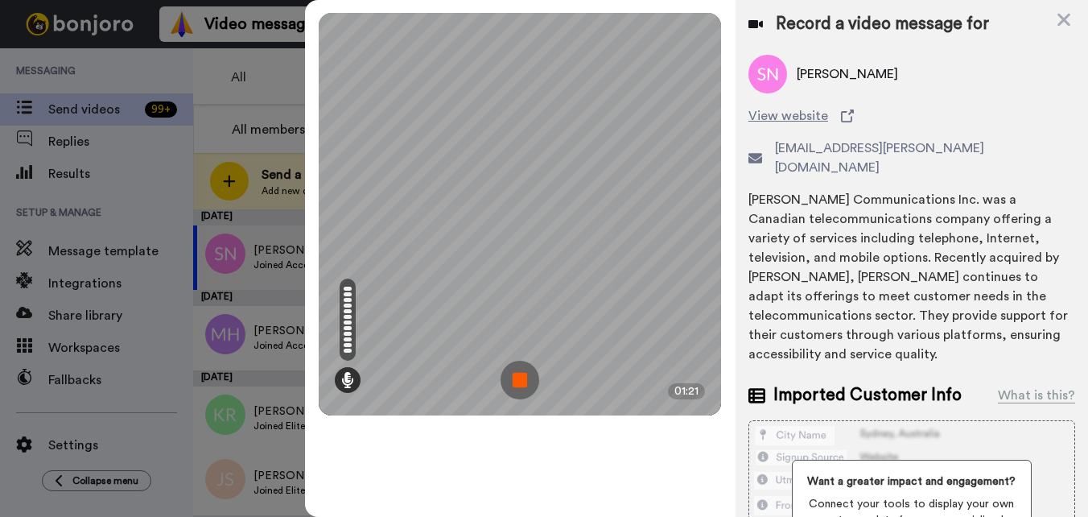
click at [520, 377] on img at bounding box center [520, 380] width 39 height 39
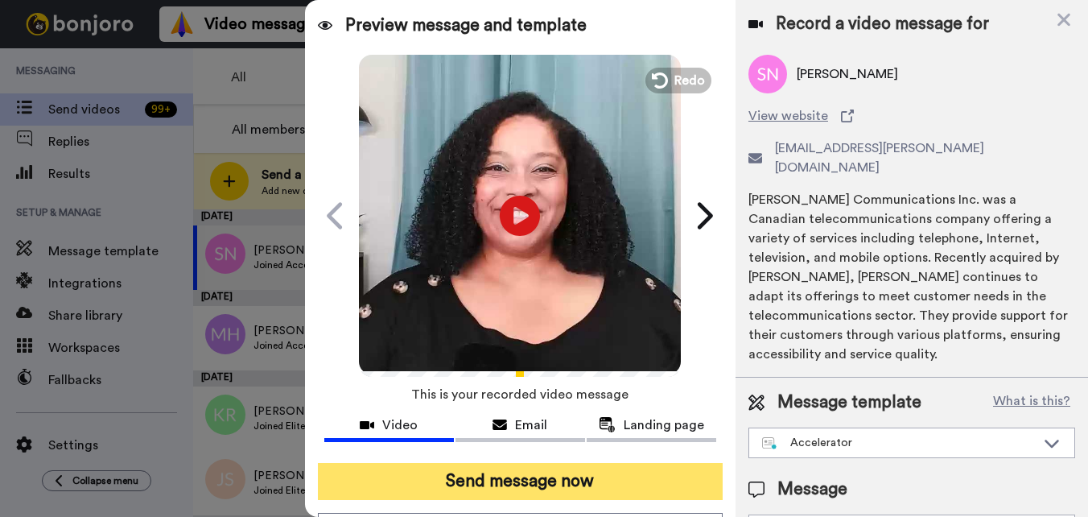
click at [548, 473] on button "Send message now" at bounding box center [520, 481] width 405 height 37
